Goal: Information Seeking & Learning: Find specific fact

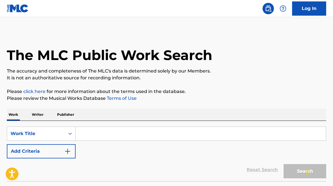
click at [214, 133] on input "Search Form" at bounding box center [200, 134] width 250 height 14
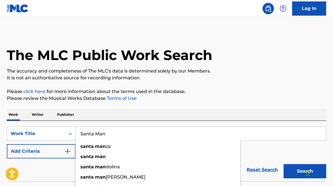
type input "Santa Man"
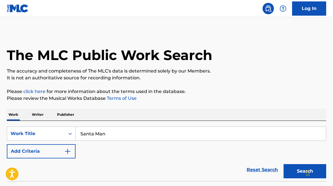
click at [64, 152] on img "Search Form" at bounding box center [67, 151] width 7 height 7
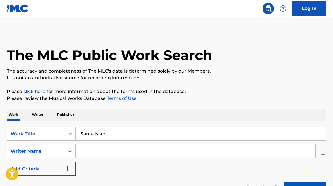
click at [99, 146] on input "Search Form" at bounding box center [194, 151] width 239 height 14
paste input "[PERSON_NAME]"
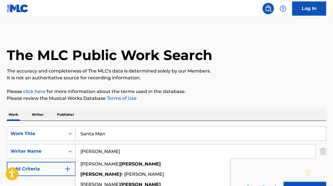
click at [283, 181] on button "Search" at bounding box center [304, 188] width 43 height 14
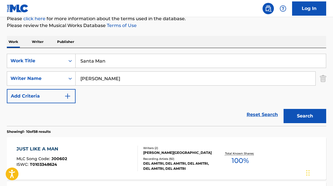
scroll to position [73, 0]
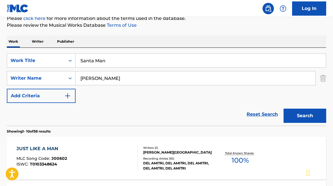
click at [78, 79] on input "[PERSON_NAME]" at bounding box center [194, 78] width 239 height 14
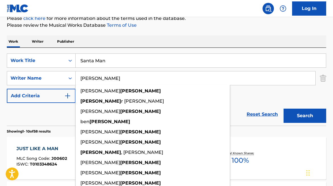
paste input "Ewan"
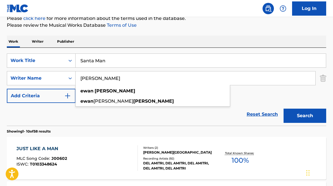
type input "[PERSON_NAME]"
click at [283, 108] on button "Search" at bounding box center [304, 115] width 43 height 14
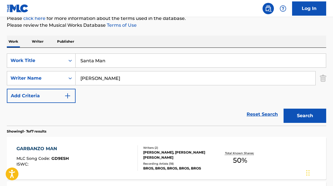
click at [163, 152] on div "[PERSON_NAME], [PERSON_NAME] [PERSON_NAME]" at bounding box center [178, 155] width 70 height 10
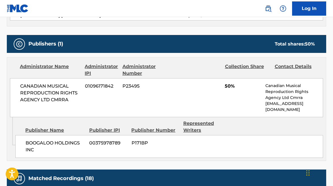
scroll to position [235, 0]
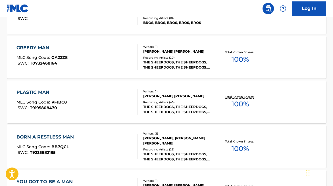
scroll to position [222, 0]
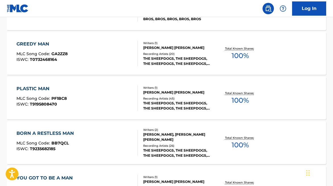
click at [167, 48] on div "[PERSON_NAME] [PERSON_NAME]" at bounding box center [178, 47] width 70 height 5
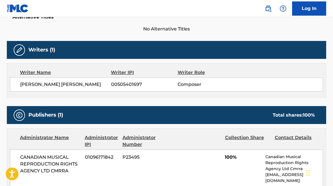
scroll to position [178, 0]
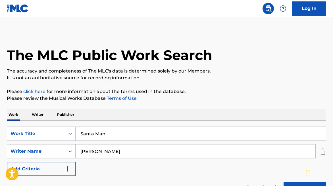
click at [104, 130] on input "Santa Man" at bounding box center [200, 134] width 250 height 14
click at [104, 131] on input "Santa Man" at bounding box center [200, 134] width 250 height 14
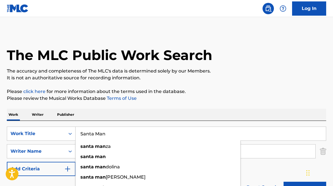
click at [104, 131] on input "Santa Man" at bounding box center [200, 134] width 250 height 14
type input "Green Christmas"
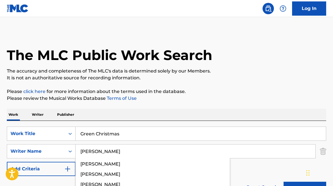
type input "[PERSON_NAME]"
click at [283, 181] on button "Search" at bounding box center [304, 188] width 43 height 14
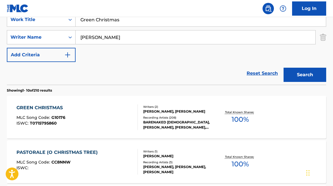
scroll to position [113, 0]
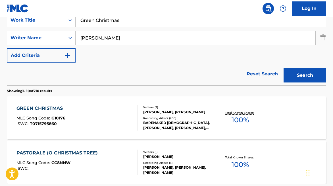
click at [170, 112] on div "[PERSON_NAME], [PERSON_NAME]" at bounding box center [178, 111] width 70 height 5
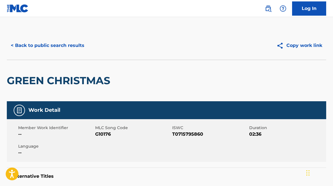
click at [60, 38] on button "< Back to public search results" at bounding box center [47, 45] width 81 height 14
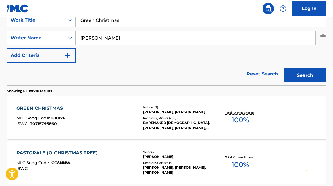
click at [108, 19] on input "Green Christmas" at bounding box center [200, 20] width 250 height 14
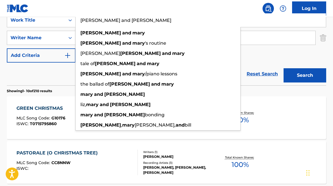
type input "[PERSON_NAME] and [PERSON_NAME]"
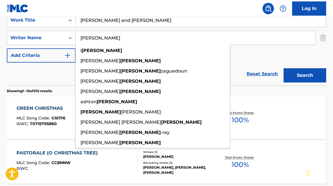
type input "[PERSON_NAME]"
click at [283, 68] on button "Search" at bounding box center [304, 75] width 43 height 14
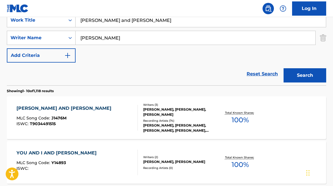
click at [161, 104] on div "Writers ( 3 )" at bounding box center [178, 104] width 70 height 4
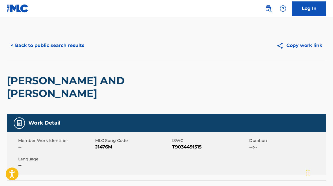
click at [64, 46] on button "< Back to public search results" at bounding box center [47, 45] width 81 height 14
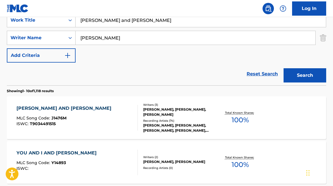
click at [106, 38] on input "[PERSON_NAME]" at bounding box center [194, 38] width 239 height 14
click at [106, 39] on input "[PERSON_NAME]" at bounding box center [194, 38] width 239 height 14
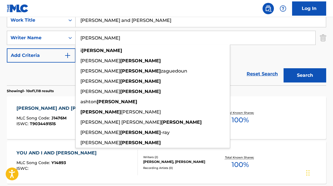
paste input "[PERSON_NAME]"
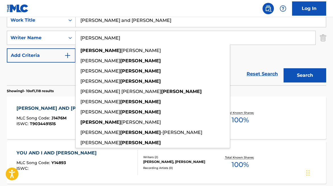
type input "[PERSON_NAME]"
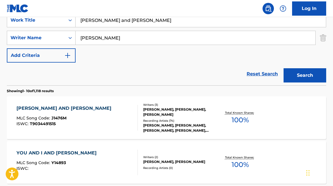
click at [112, 21] on input "[PERSON_NAME] and [PERSON_NAME]" at bounding box center [200, 20] width 250 height 14
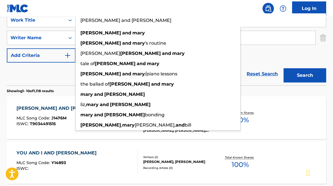
click at [112, 21] on input "[PERSON_NAME] and [PERSON_NAME]" at bounding box center [200, 20] width 250 height 14
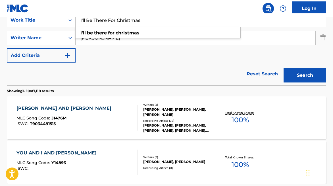
click at [283, 68] on button "Search" at bounding box center [304, 75] width 43 height 14
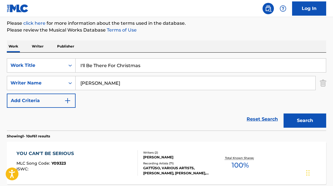
scroll to position [71, 0]
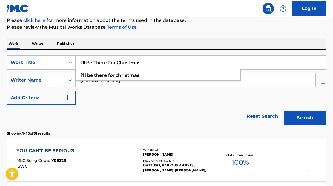
click at [122, 64] on input "I'll Be There For Christmas" at bounding box center [200, 63] width 250 height 14
paste input "Christmas All Over Again"
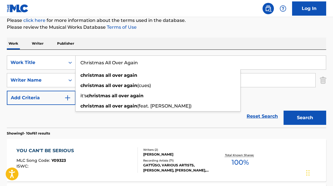
type input "Christmas All Over Again"
click at [67, 127] on div "Reset Search Search" at bounding box center [166, 116] width 319 height 23
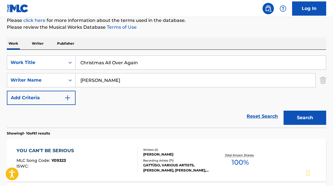
click at [86, 80] on input "[PERSON_NAME]" at bounding box center [194, 80] width 239 height 14
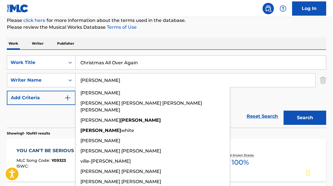
type input "[PERSON_NAME]"
click at [283, 110] on button "Search" at bounding box center [304, 117] width 43 height 14
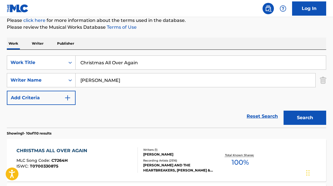
scroll to position [83, 0]
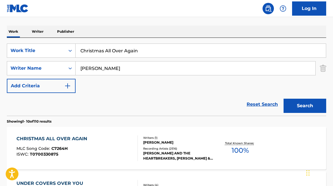
click at [169, 150] on div "[PERSON_NAME] AND THE HEARTBREAKERS, [PERSON_NAME] & THE HEARTBREAKERS, VARIOUS…" at bounding box center [178, 155] width 70 height 10
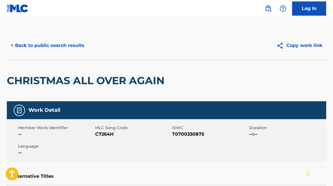
click at [43, 42] on button "< Back to public search results" at bounding box center [47, 45] width 81 height 14
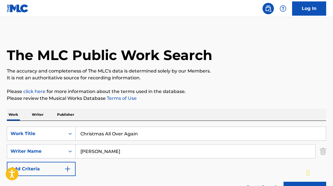
scroll to position [83, 0]
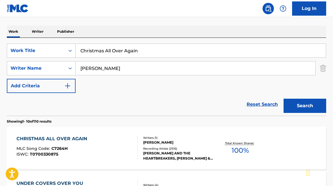
click at [96, 54] on input "Christmas All Over Again" at bounding box center [200, 51] width 250 height 14
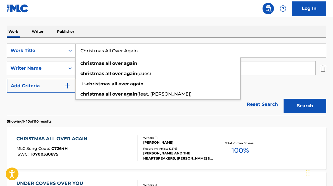
click at [96, 54] on input "Christmas All Over Again" at bounding box center [200, 51] width 250 height 14
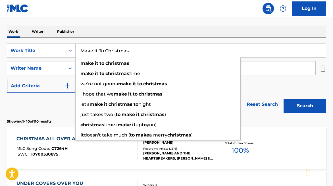
type input "Make It To Christmas"
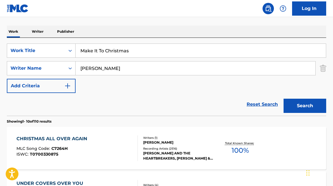
click at [87, 70] on input "[PERSON_NAME]" at bounding box center [194, 68] width 239 height 14
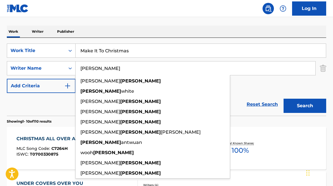
click at [87, 70] on input "[PERSON_NAME]" at bounding box center [194, 68] width 239 height 14
paste input "[PERSON_NAME]"
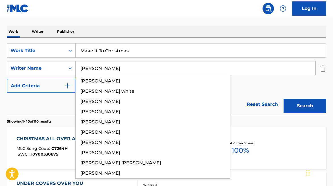
type input "[PERSON_NAME]"
click at [283, 98] on button "Search" at bounding box center [304, 105] width 43 height 14
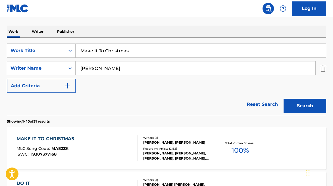
scroll to position [108, 0]
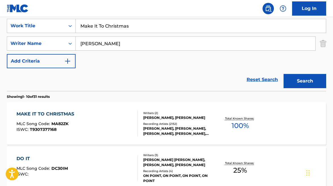
click at [159, 120] on div "Writers ( 2 ) [PERSON_NAME], [PERSON_NAME] Recording Artists ( 2152 ) [PERSON_N…" at bounding box center [176, 123] width 76 height 25
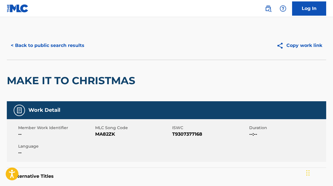
click at [65, 40] on button "< Back to public search results" at bounding box center [47, 45] width 81 height 14
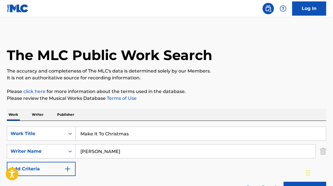
scroll to position [108, 0]
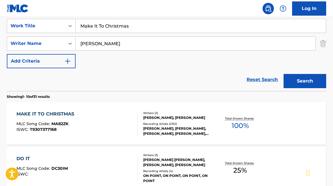
click at [113, 26] on input "Make It To Christmas" at bounding box center [200, 26] width 250 height 14
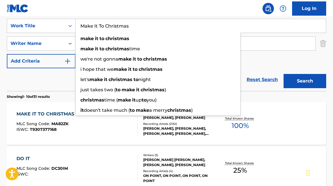
click at [113, 26] on input "Make It To Christmas" at bounding box center [200, 26] width 250 height 14
paste input "Little Drummer Boy"
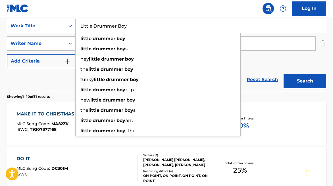
type input "Little Drummer Boy"
click at [58, 92] on section "Showing 1 - 10 of 31 results" at bounding box center [166, 95] width 319 height 8
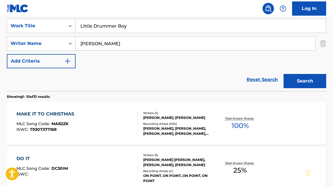
click at [95, 47] on input "[PERSON_NAME]" at bounding box center [194, 44] width 239 height 14
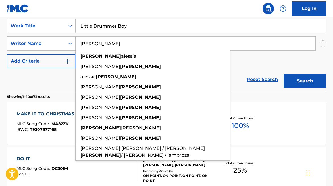
click at [95, 47] on input "[PERSON_NAME]" at bounding box center [194, 44] width 239 height 14
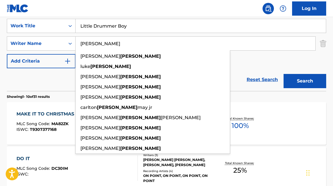
type input "[PERSON_NAME]"
click at [283, 74] on button "Search" at bounding box center [304, 81] width 43 height 14
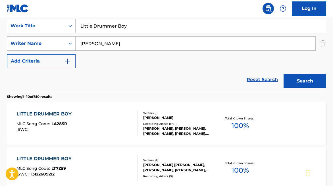
click at [162, 115] on div "[PERSON_NAME]" at bounding box center [178, 117] width 70 height 5
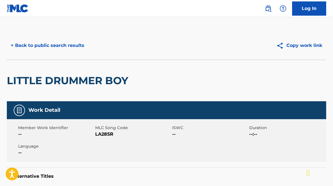
click at [60, 49] on button "< Back to public search results" at bounding box center [47, 45] width 81 height 14
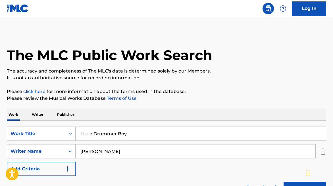
scroll to position [108, 0]
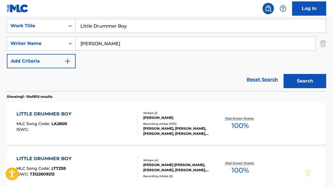
click at [104, 20] on input "Little Drummer Boy" at bounding box center [200, 26] width 250 height 14
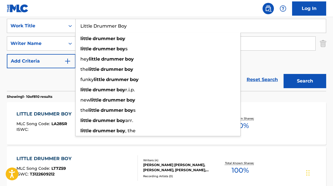
click at [104, 26] on input "Little Drummer Boy" at bounding box center [200, 26] width 250 height 14
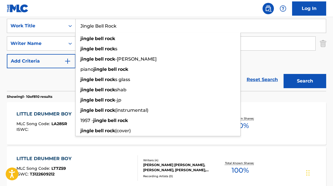
type input "Jingle Bell Rock"
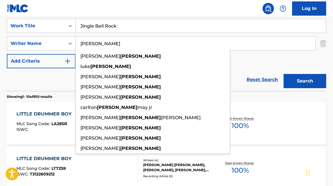
paste input "[PERSON_NAME]"
type input "[PERSON_NAME]"
click at [283, 74] on button "Search" at bounding box center [304, 81] width 43 height 14
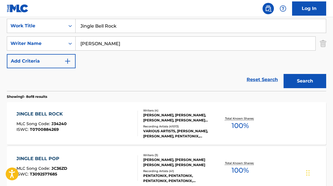
click at [149, 113] on div "[PERSON_NAME], [PERSON_NAME], [PERSON_NAME], [PERSON_NAME] [PERSON_NAME]" at bounding box center [178, 117] width 70 height 10
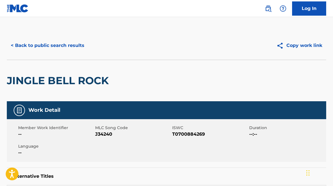
click at [58, 38] on button "< Back to public search results" at bounding box center [47, 45] width 81 height 14
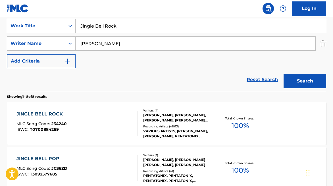
click at [117, 26] on input "Jingle Bell Rock" at bounding box center [200, 26] width 250 height 14
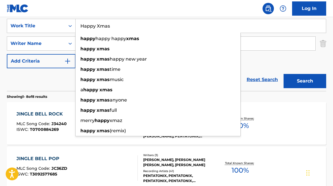
type input "Happy Xmas"
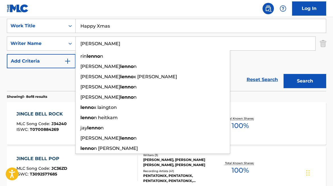
type input "[PERSON_NAME]"
click at [283, 74] on button "Search" at bounding box center [304, 81] width 43 height 14
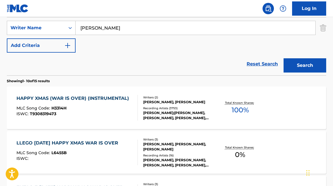
scroll to position [123, 0]
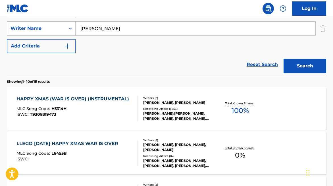
click at [151, 98] on div "Writers ( 2 )" at bounding box center [178, 98] width 70 height 4
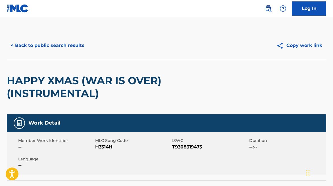
click at [56, 43] on button "< Back to public search results" at bounding box center [47, 45] width 81 height 14
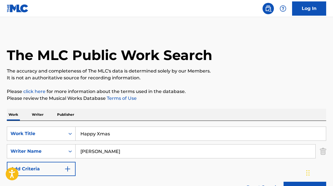
scroll to position [123, 0]
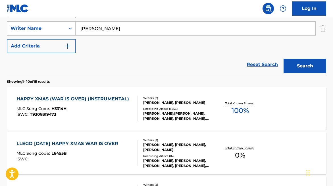
click at [124, 29] on input "[PERSON_NAME]" at bounding box center [194, 29] width 239 height 14
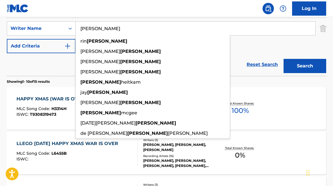
paste input "[PERSON_NAME]"
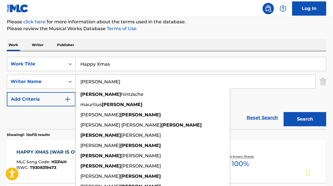
scroll to position [48, 0]
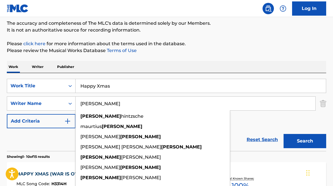
type input "[PERSON_NAME]"
click at [113, 88] on input "Happy Xmas" at bounding box center [200, 86] width 250 height 14
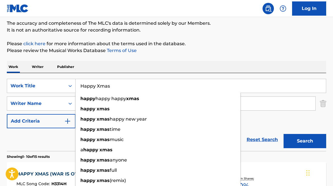
click at [113, 88] on input "Happy Xmas" at bounding box center [200, 86] width 250 height 14
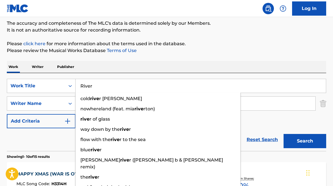
type input "River"
click at [283, 134] on button "Search" at bounding box center [304, 141] width 43 height 14
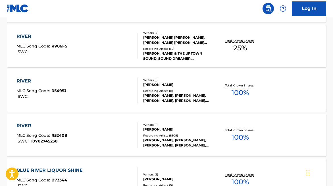
scroll to position [325, 0]
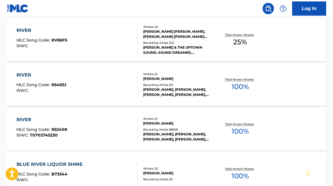
click at [165, 118] on div "Writers ( 1 )" at bounding box center [178, 118] width 70 height 4
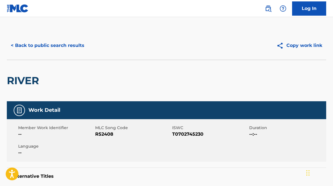
click at [64, 49] on button "< Back to public search results" at bounding box center [47, 45] width 81 height 14
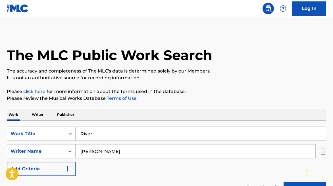
click at [113, 132] on input "River" at bounding box center [200, 134] width 250 height 14
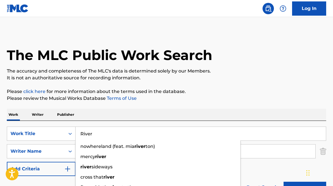
click at [113, 132] on input "River" at bounding box center [200, 134] width 250 height 14
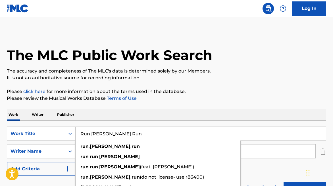
type input "Run [PERSON_NAME] Run"
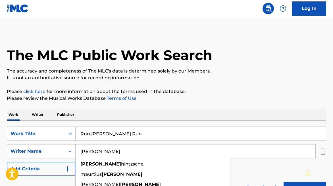
paste input "[PERSON_NAME] / [PERSON_NAME]"
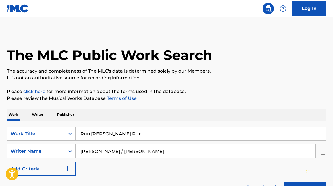
click at [283, 181] on button "Search" at bounding box center [304, 188] width 43 height 14
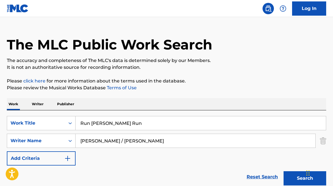
scroll to position [61, 0]
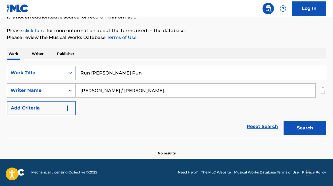
click at [113, 89] on input "[PERSON_NAME] / [PERSON_NAME]" at bounding box center [194, 90] width 239 height 14
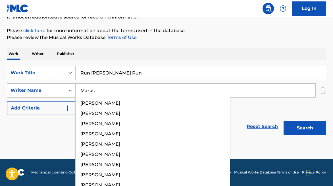
type input "Marks"
click at [283, 121] on button "Search" at bounding box center [304, 128] width 43 height 14
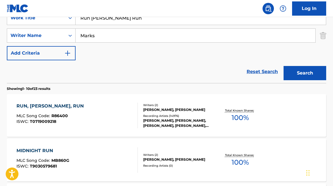
scroll to position [121, 0]
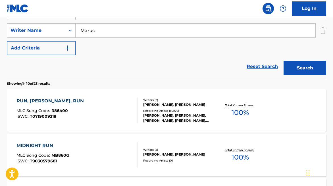
click at [171, 105] on div "[PERSON_NAME], [PERSON_NAME]" at bounding box center [178, 104] width 70 height 5
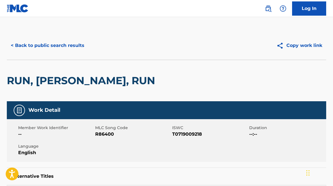
click at [58, 49] on button "< Back to public search results" at bounding box center [47, 45] width 81 height 14
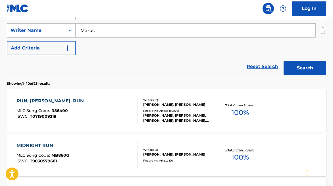
click at [125, 33] on input "Marks" at bounding box center [194, 31] width 239 height 14
paste input "[PERSON_NAME]"
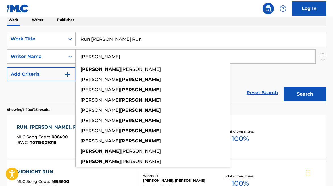
scroll to position [54, 0]
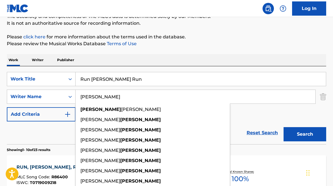
type input "[PERSON_NAME]"
click at [119, 79] on input "Run [PERSON_NAME] Run" at bounding box center [200, 79] width 250 height 14
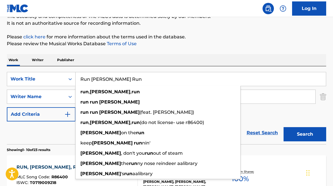
click at [119, 79] on input "Run [PERSON_NAME] Run" at bounding box center [200, 79] width 250 height 14
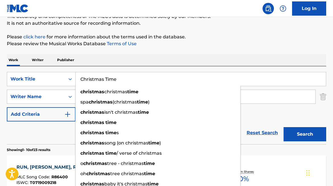
type input "Christmas Time"
click at [283, 127] on button "Search" at bounding box center [304, 134] width 43 height 14
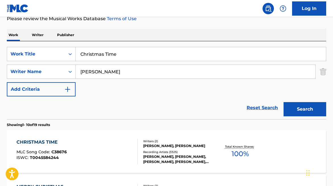
scroll to position [85, 0]
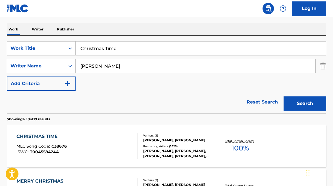
click at [163, 137] on div "[PERSON_NAME], [PERSON_NAME]" at bounding box center [178, 139] width 70 height 5
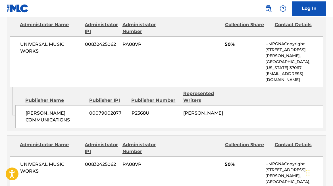
scroll to position [323, 0]
